Goal: Task Accomplishment & Management: Manage account settings

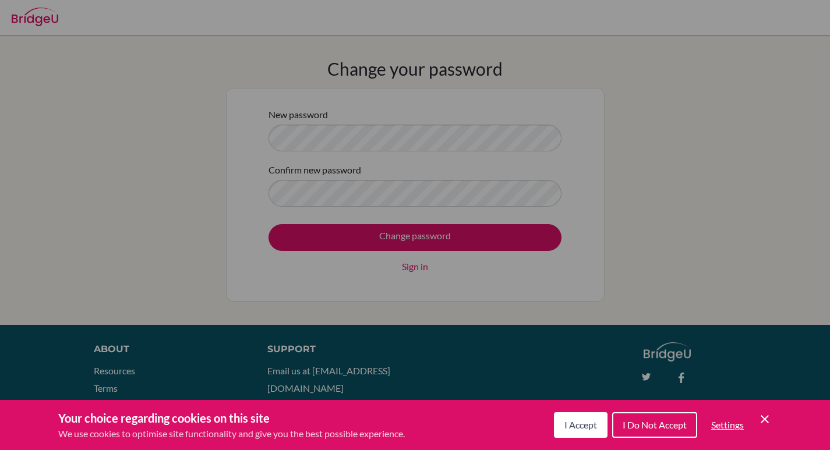
click at [585, 434] on button "I Accept" at bounding box center [581, 425] width 54 height 26
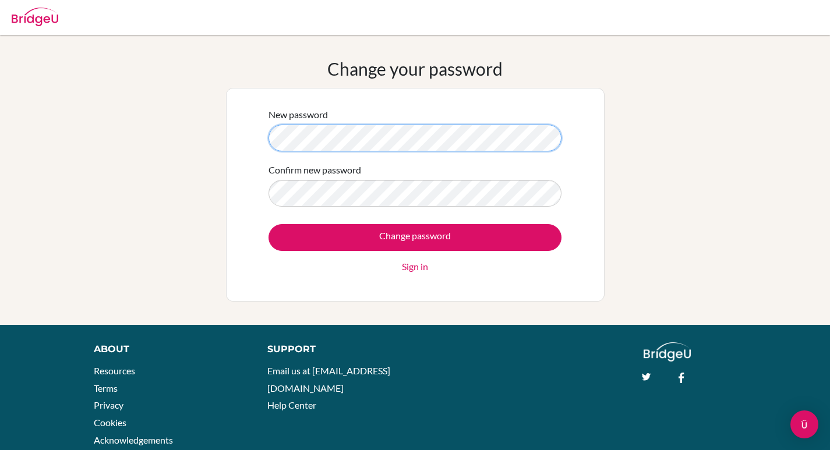
click at [174, 140] on div "Change your password New password Confirm new password Change password Sign in" at bounding box center [415, 179] width 830 height 243
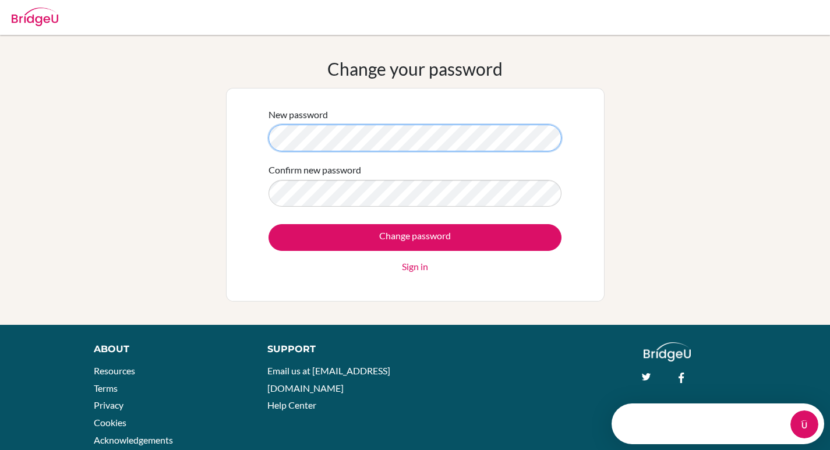
click at [144, 167] on div "Change your password New password Confirm new password Change password Sign in" at bounding box center [415, 179] width 830 height 243
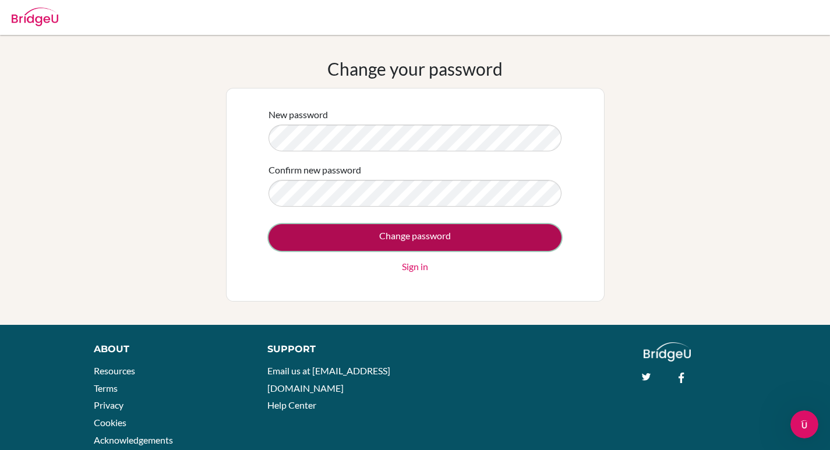
click at [454, 234] on input "Change password" at bounding box center [415, 237] width 293 height 27
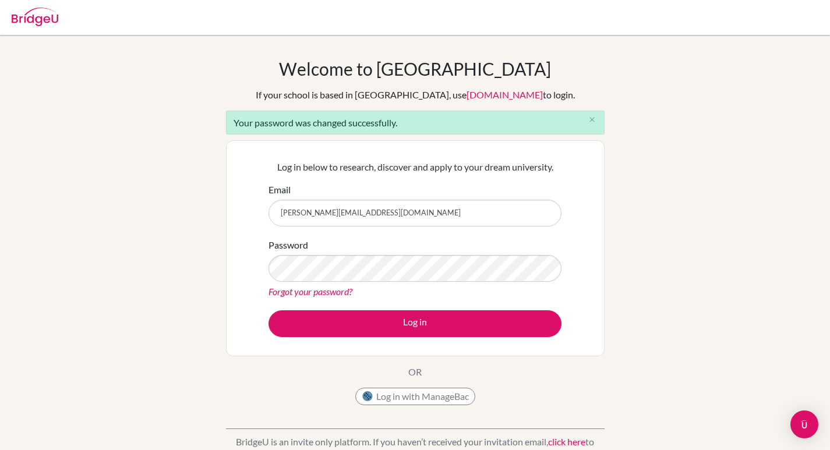
type input "felix.sunjaya@sampoernaacademy.net"
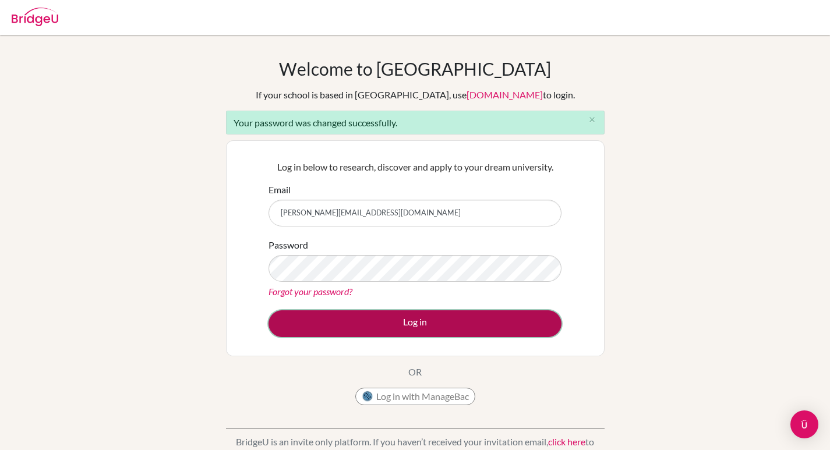
click at [488, 328] on button "Log in" at bounding box center [415, 323] width 293 height 27
